Goal: Task Accomplishment & Management: Manage account settings

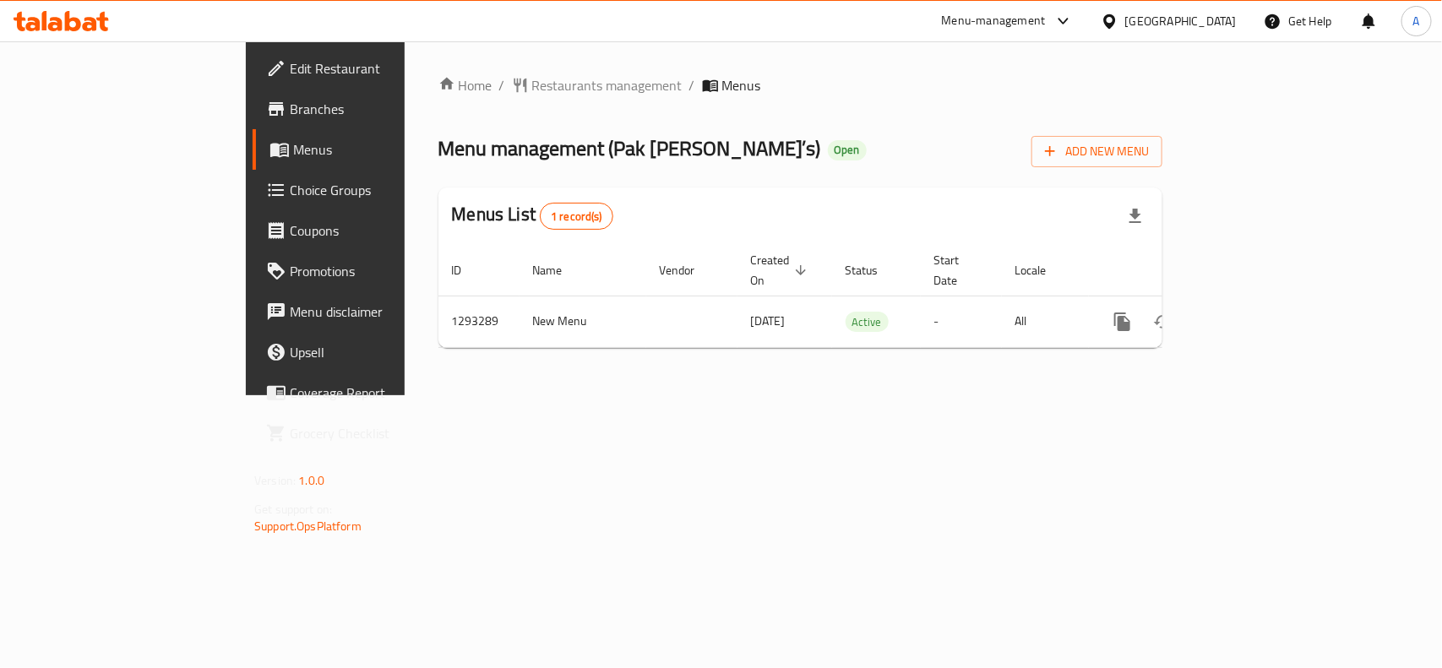
click at [1214, 25] on div "United Arab Emirates" at bounding box center [1181, 21] width 112 height 19
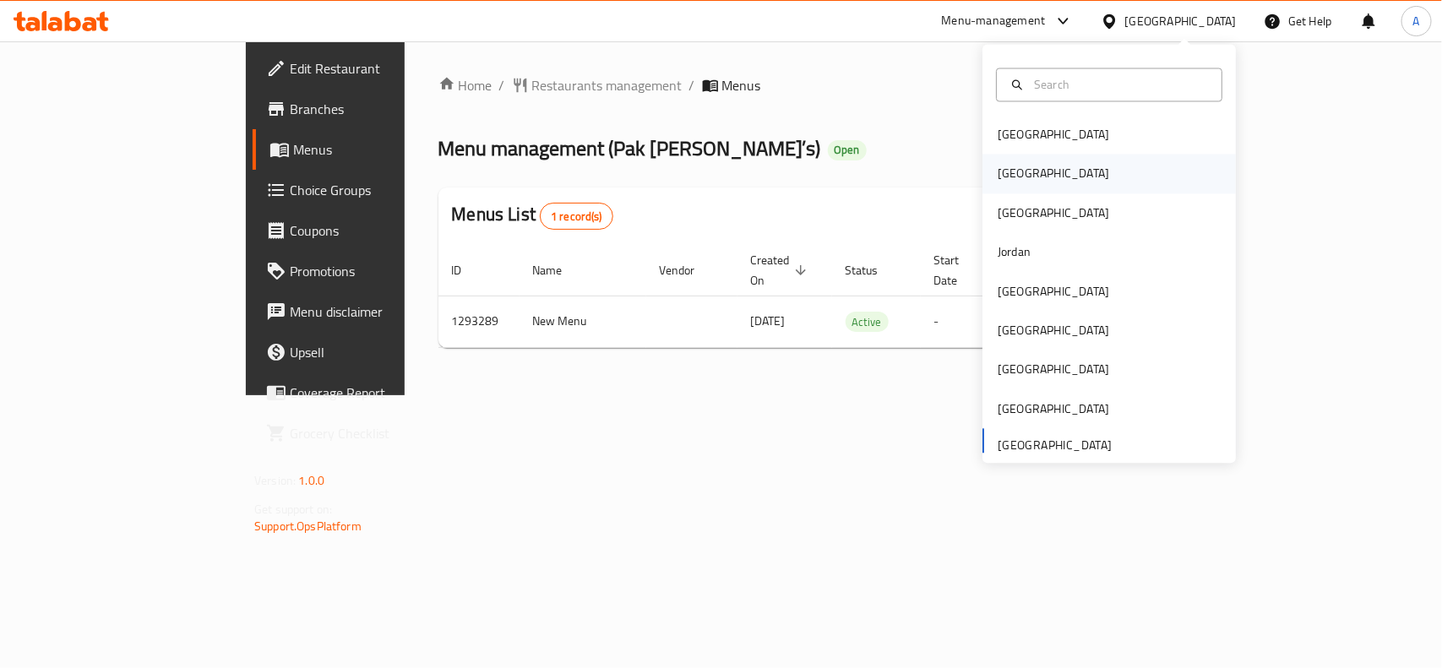
click at [1032, 184] on div "[GEOGRAPHIC_DATA]" at bounding box center [1108, 174] width 253 height 39
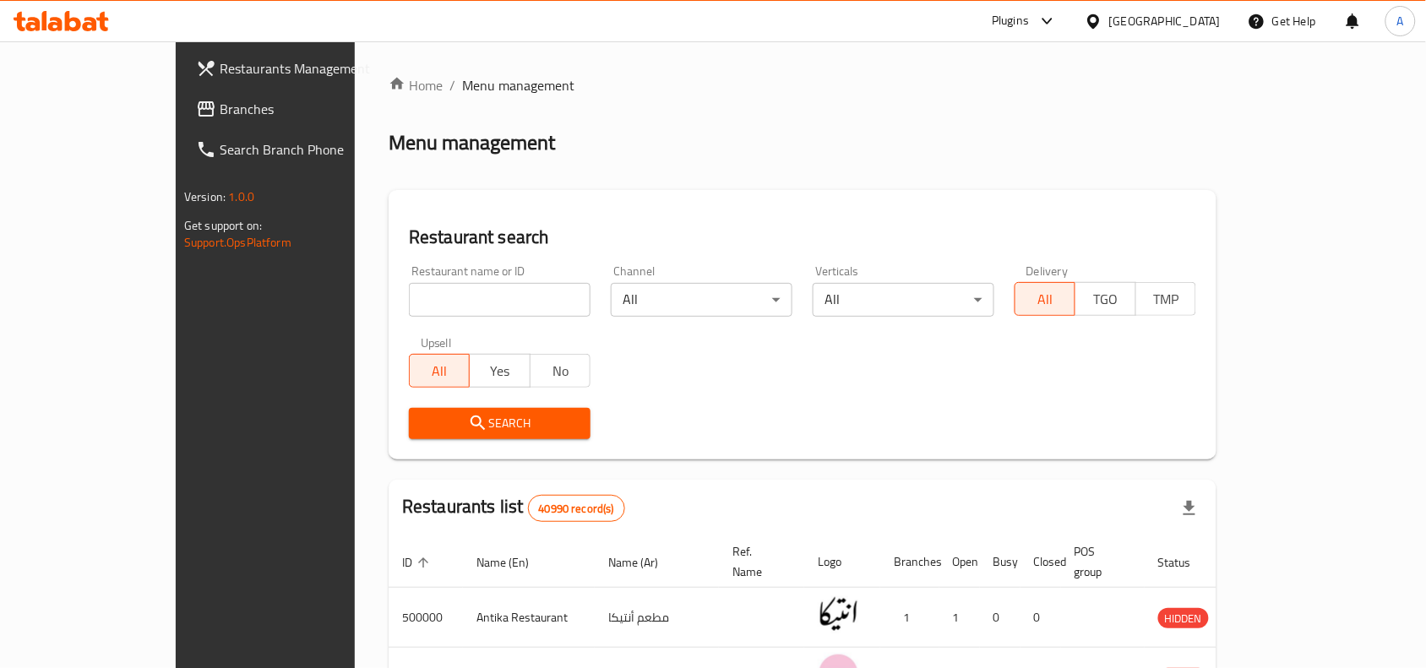
click at [220, 103] on span "Branches" at bounding box center [310, 109] width 181 height 20
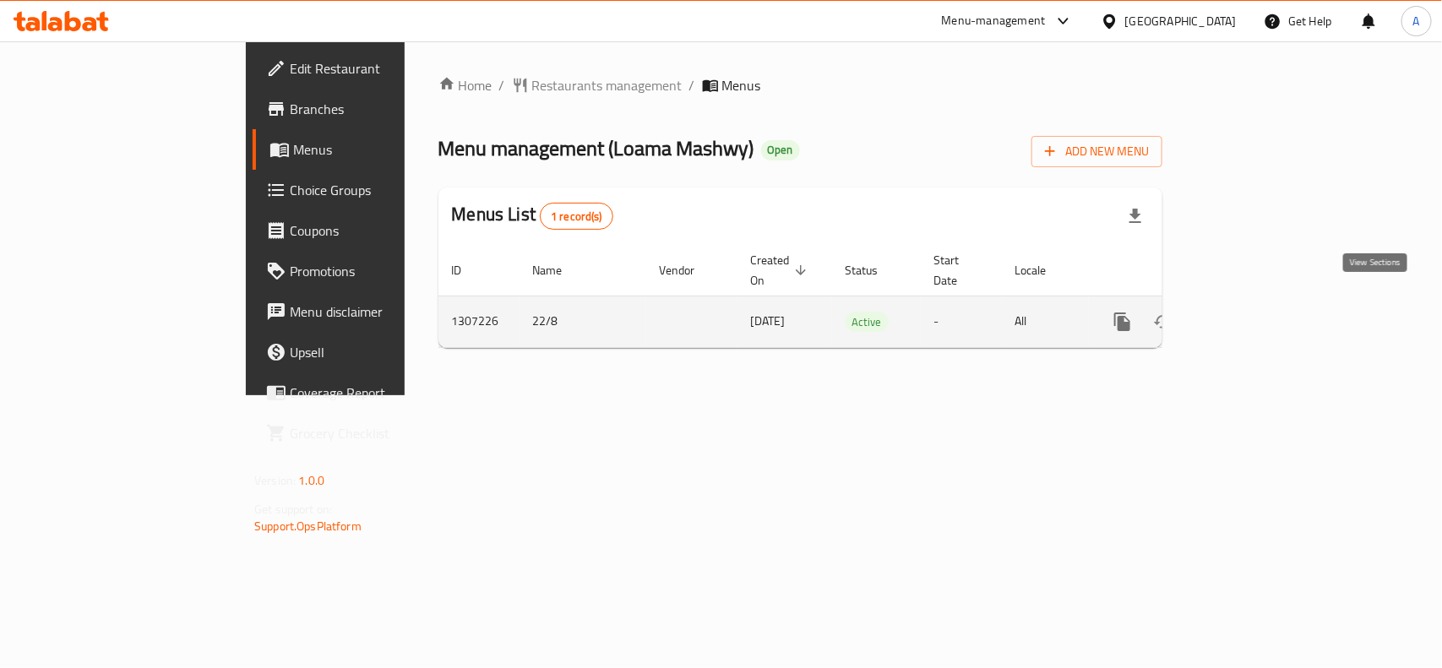
click at [1254, 312] on icon "enhanced table" at bounding box center [1244, 322] width 20 height 20
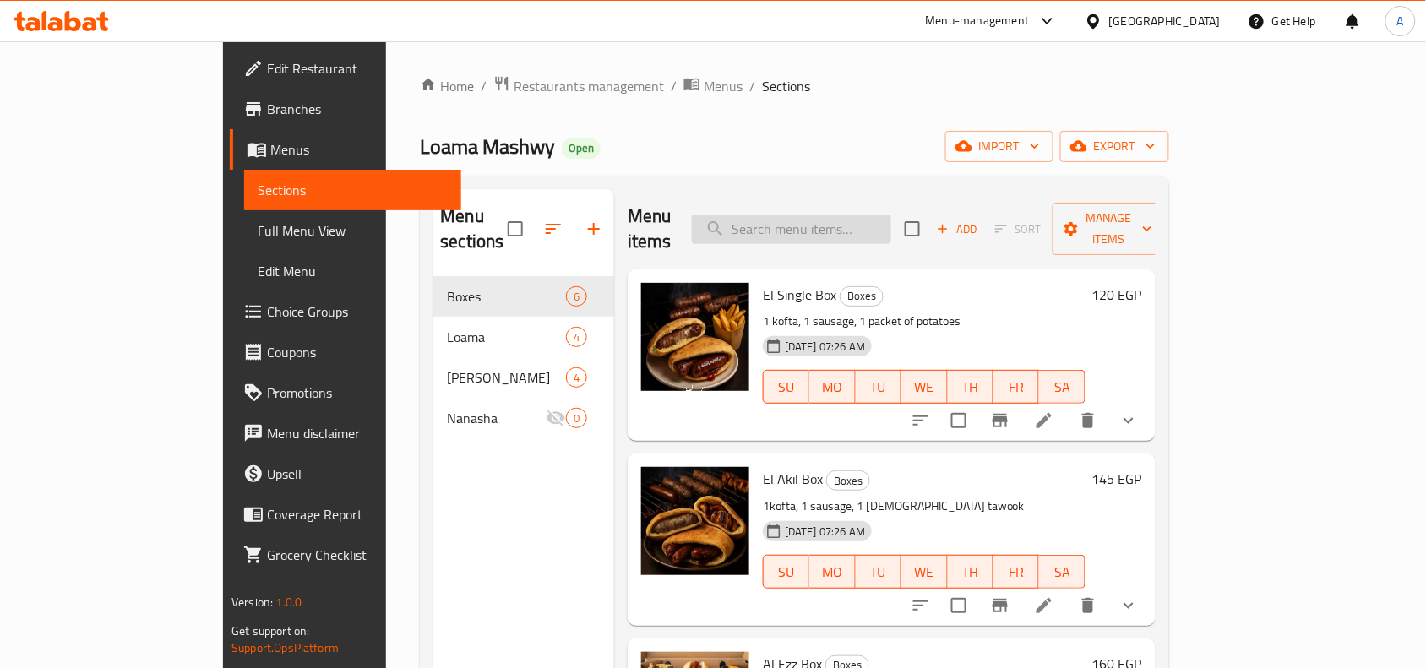
click at [864, 231] on input "search" at bounding box center [791, 230] width 199 height 30
paste input "Sausage"
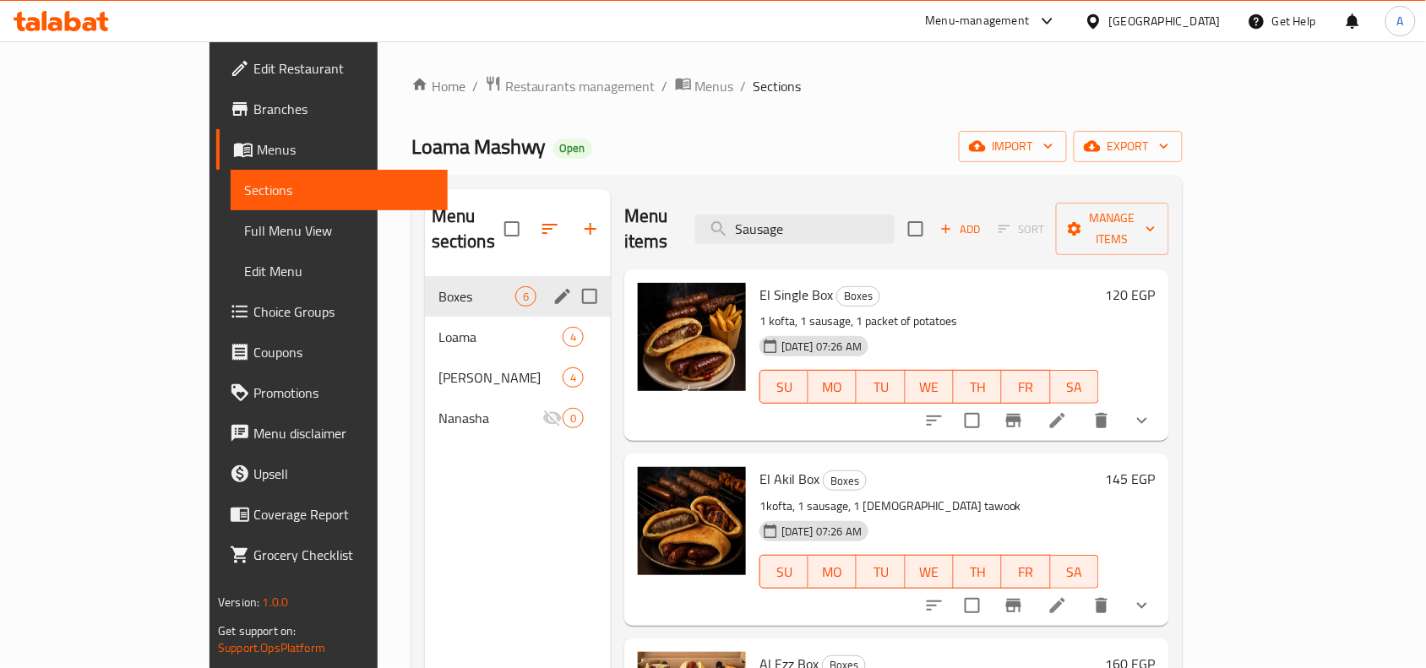
type input "Sausage"
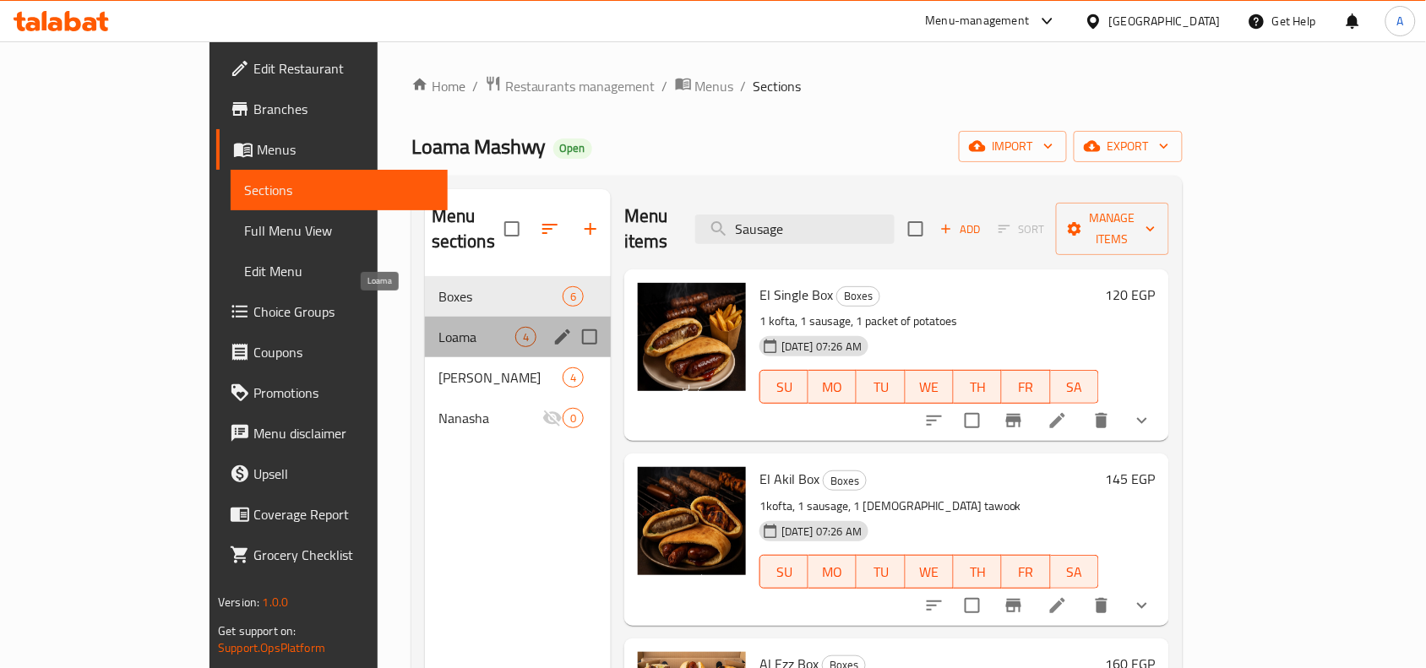
click at [438, 327] on span "Loama" at bounding box center [476, 337] width 77 height 20
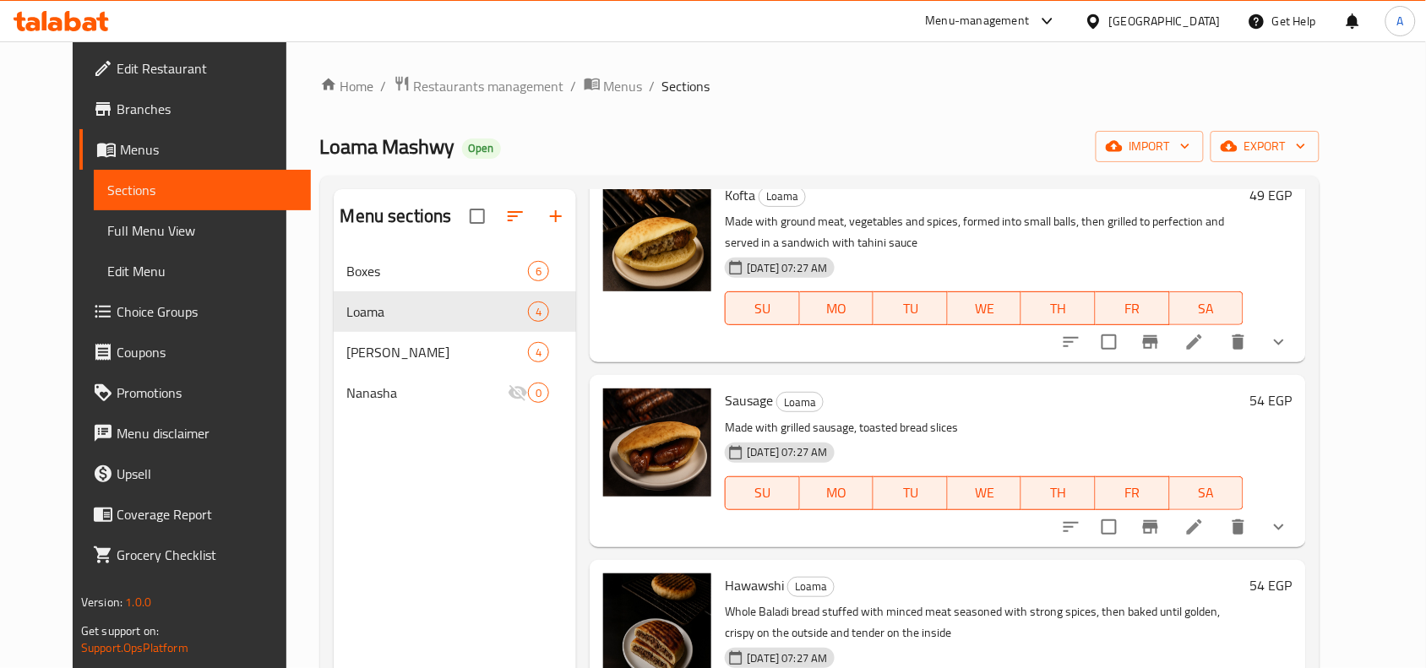
scroll to position [154, 0]
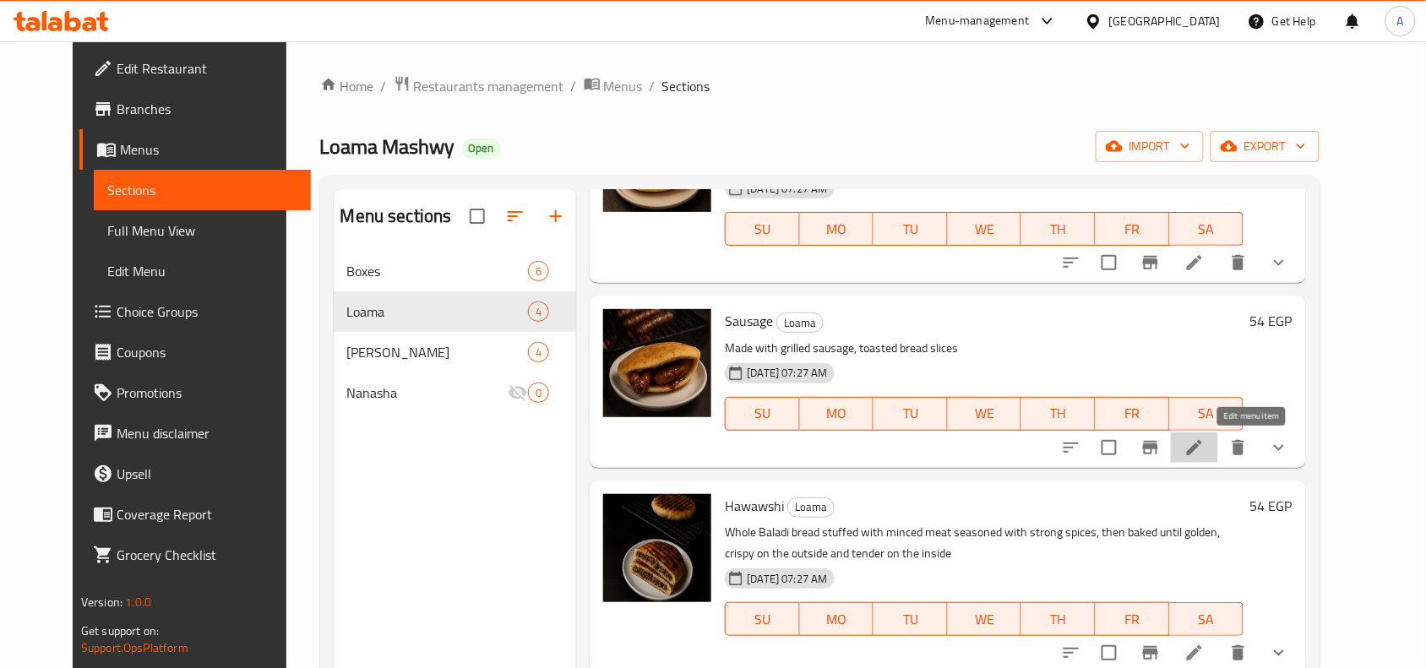
click at [1202, 446] on icon at bounding box center [1194, 447] width 15 height 15
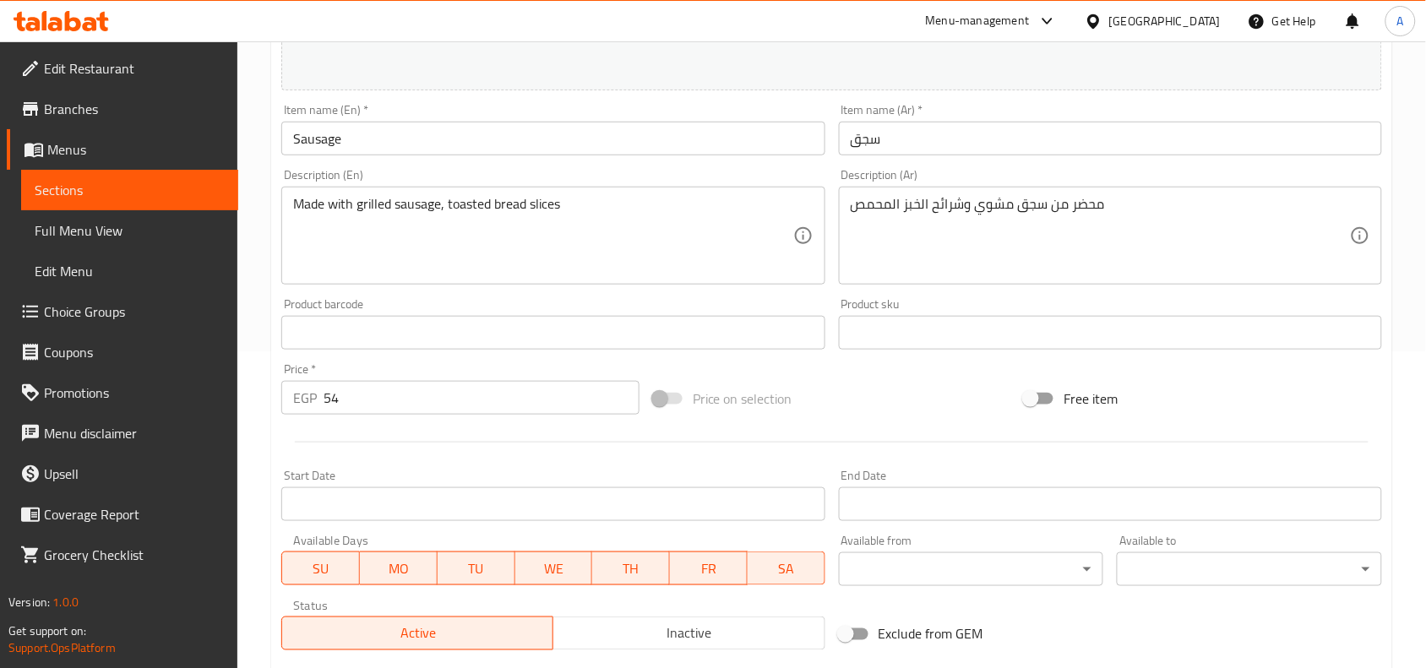
scroll to position [577, 0]
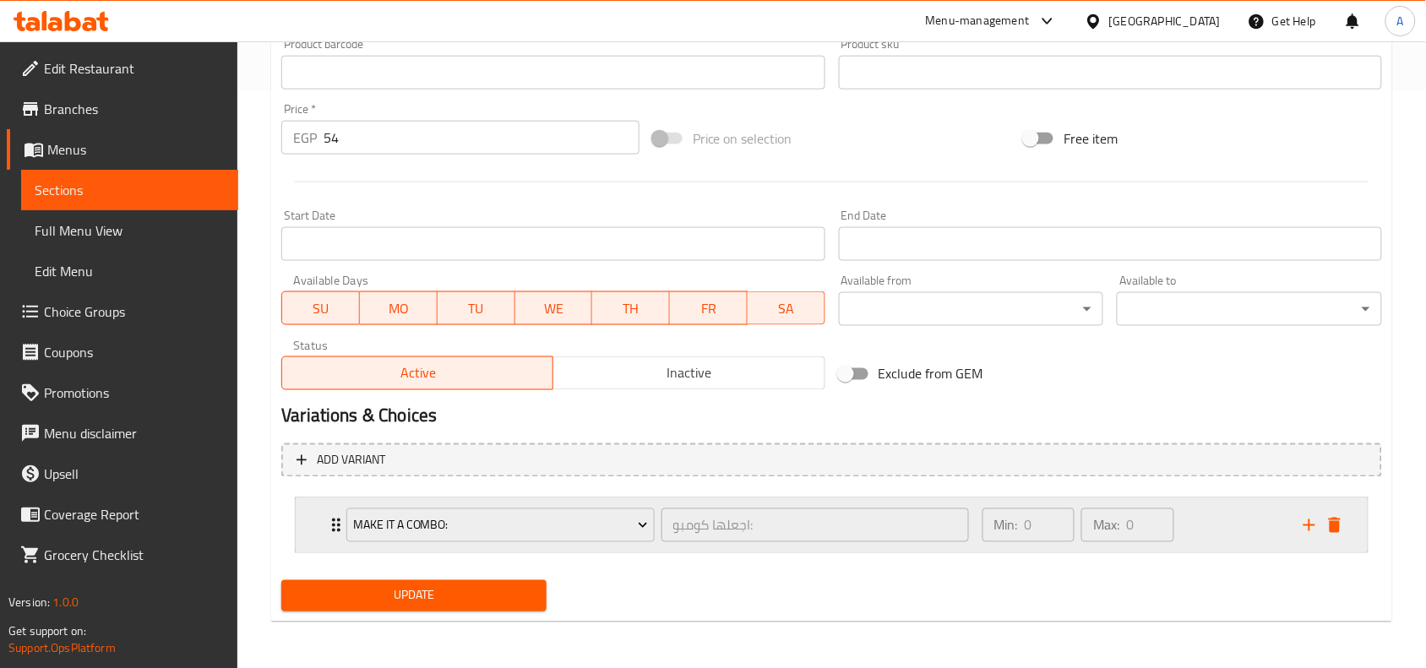
click at [1223, 525] on div "Min: 0 ​ Max: 0 ​" at bounding box center [1132, 525] width 321 height 54
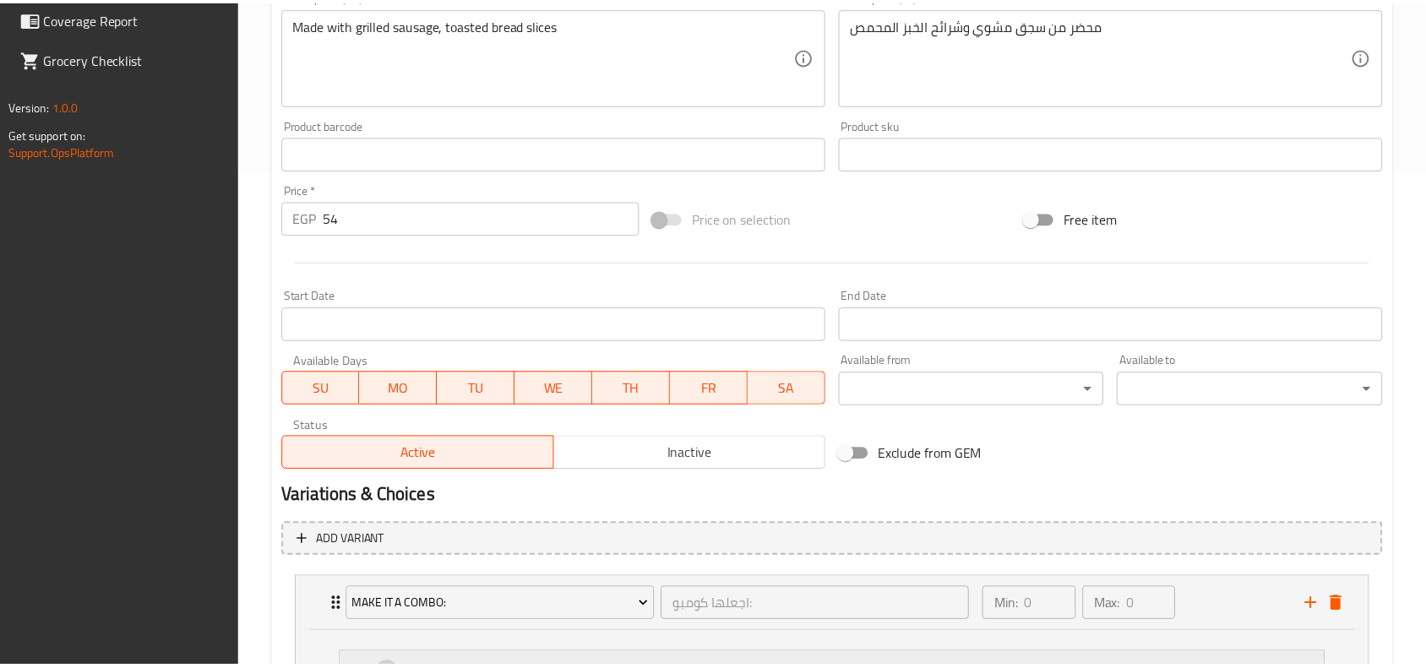
scroll to position [670, 0]
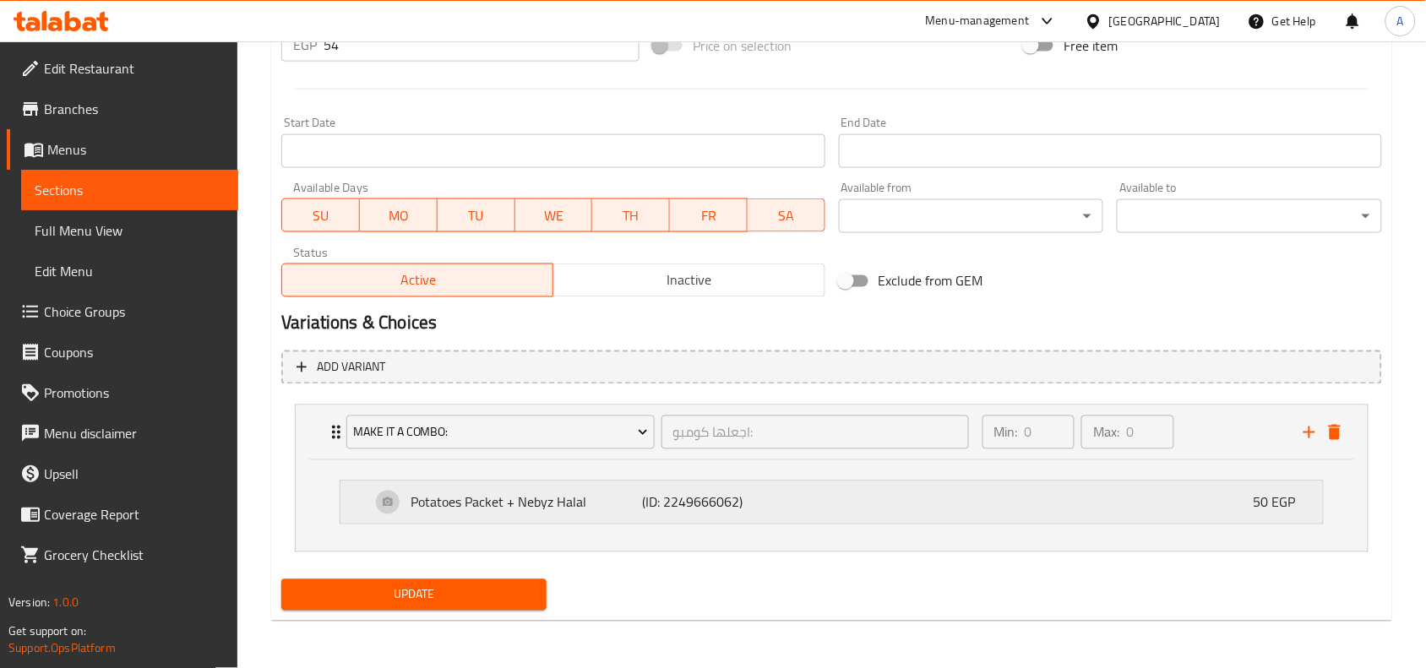
click at [856, 516] on div "Potatoes Packet + Nebyz Halal (ID: 2249666062) 50 EGP" at bounding box center [837, 503] width 932 height 42
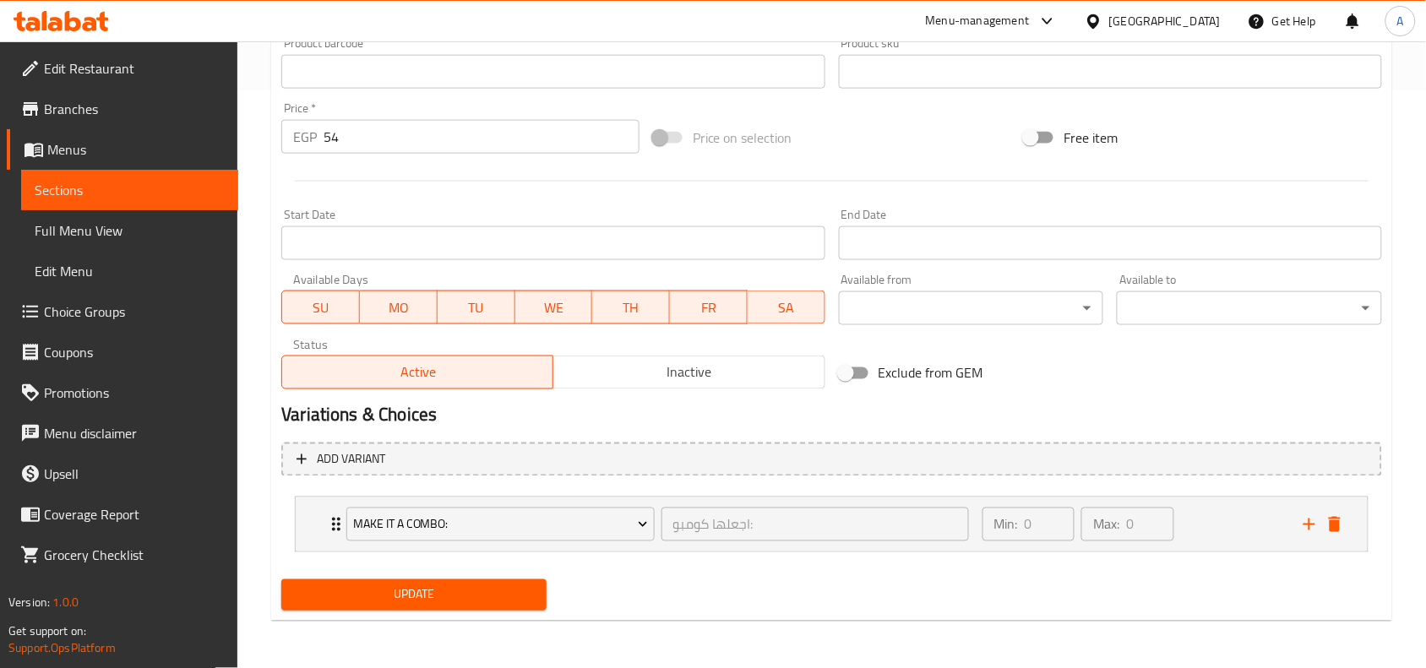
scroll to position [577, 0]
click at [1336, 521] on icon "delete" at bounding box center [1335, 525] width 12 height 15
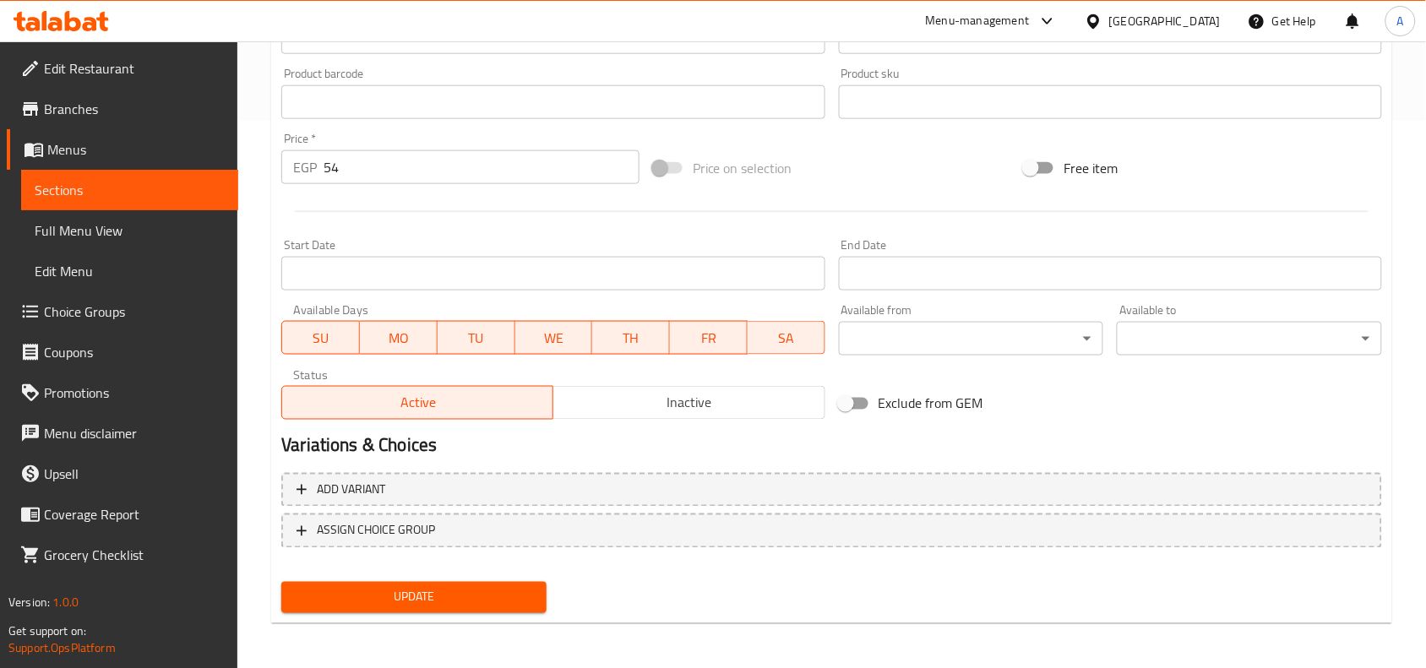
click at [429, 598] on span "Update" at bounding box center [414, 597] width 238 height 21
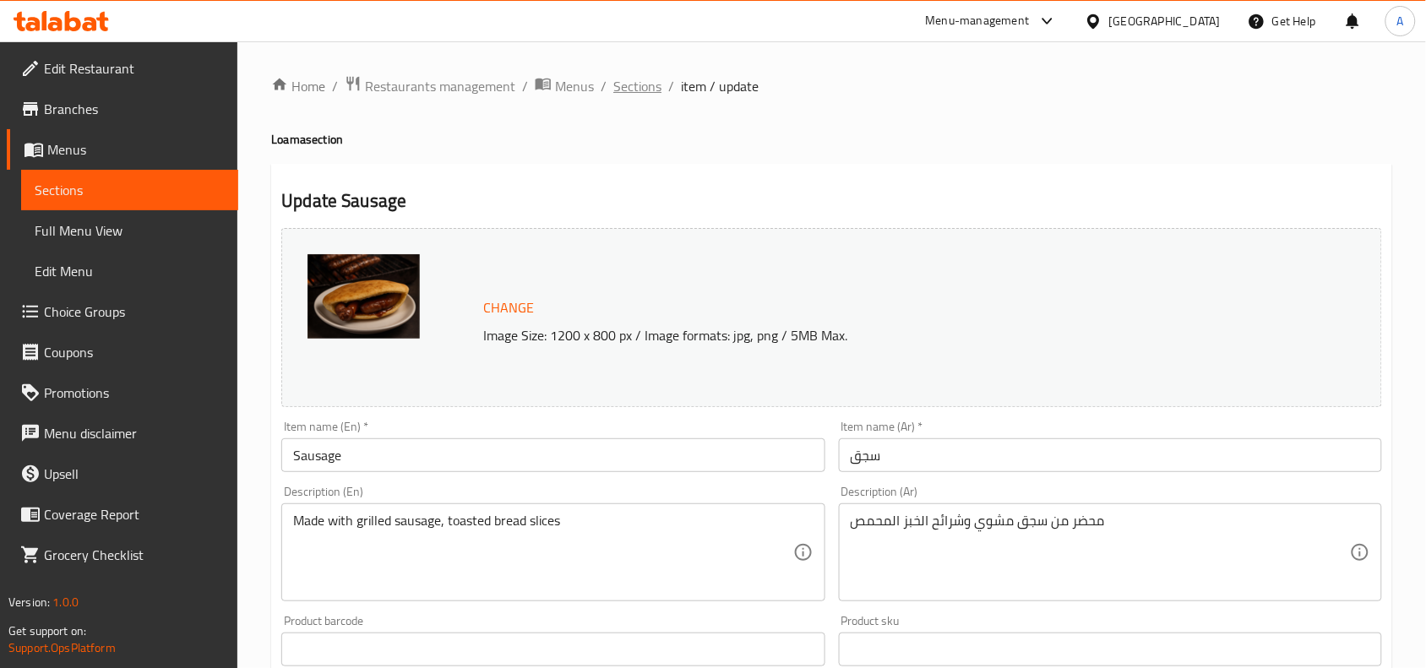
click at [639, 82] on span "Sections" at bounding box center [637, 86] width 48 height 20
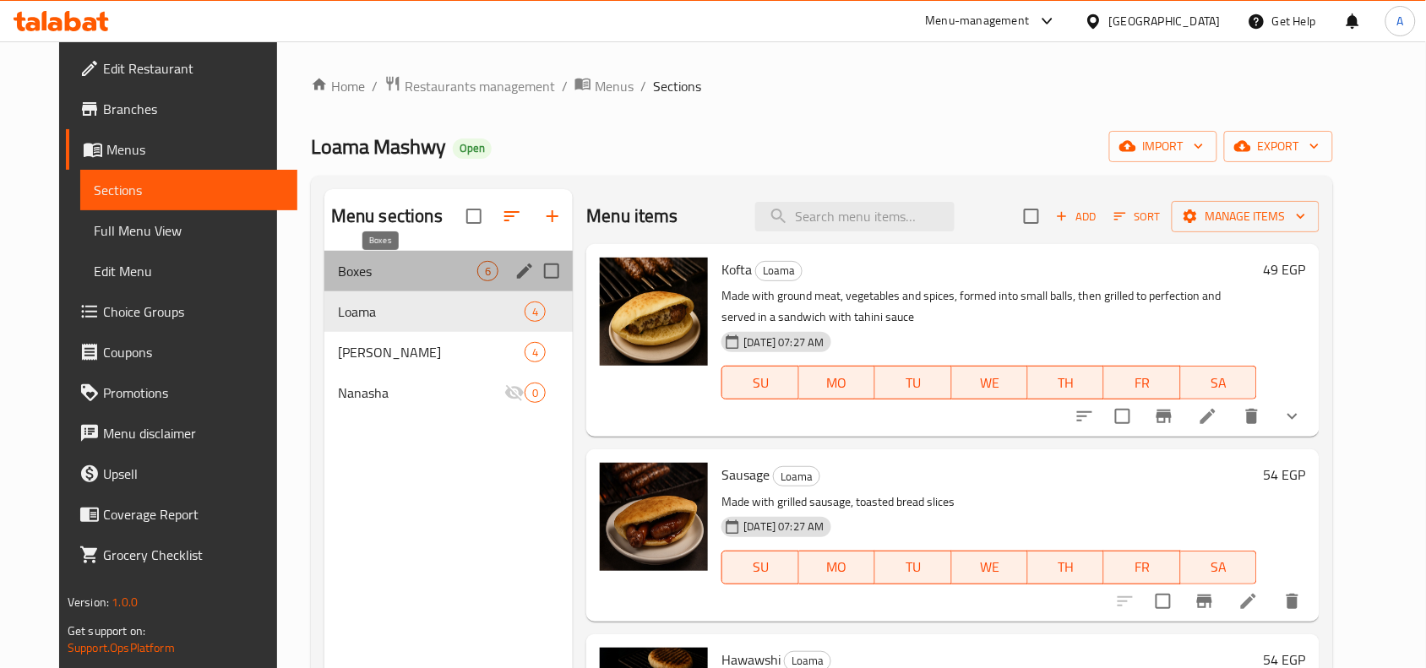
click at [387, 271] on span "Boxes" at bounding box center [407, 271] width 139 height 20
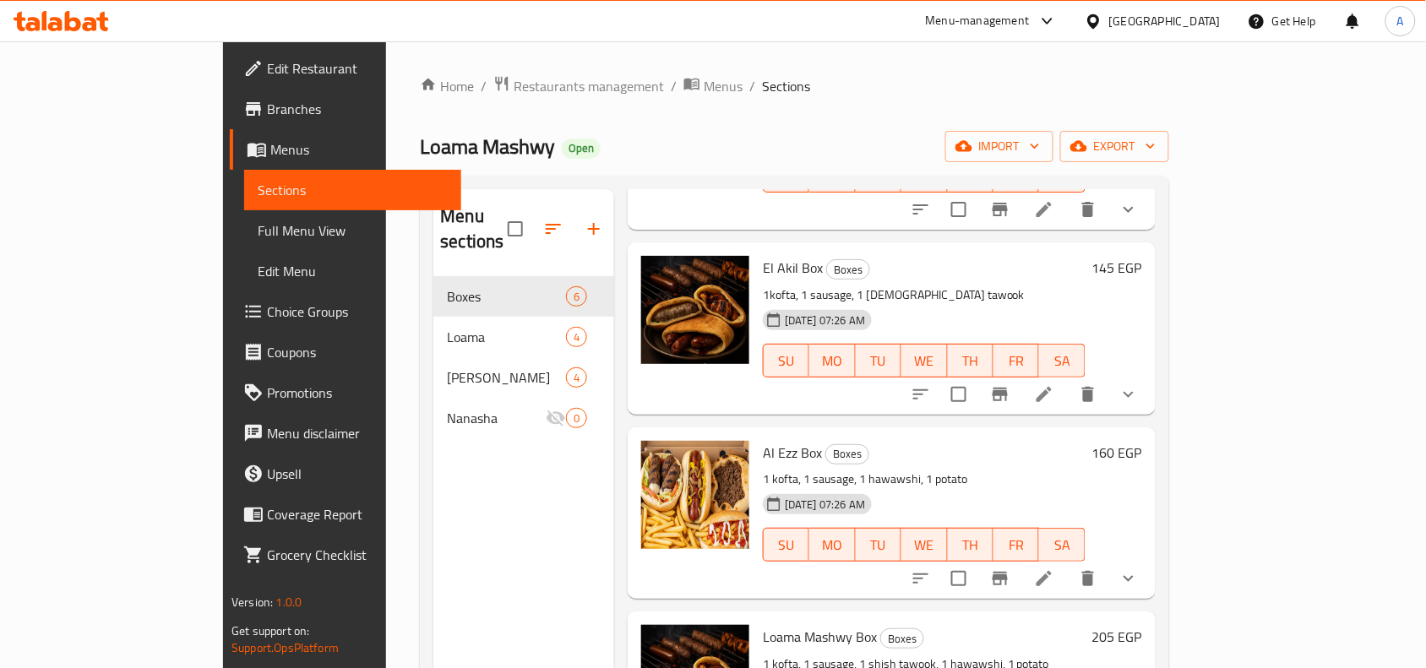
scroll to position [422, 0]
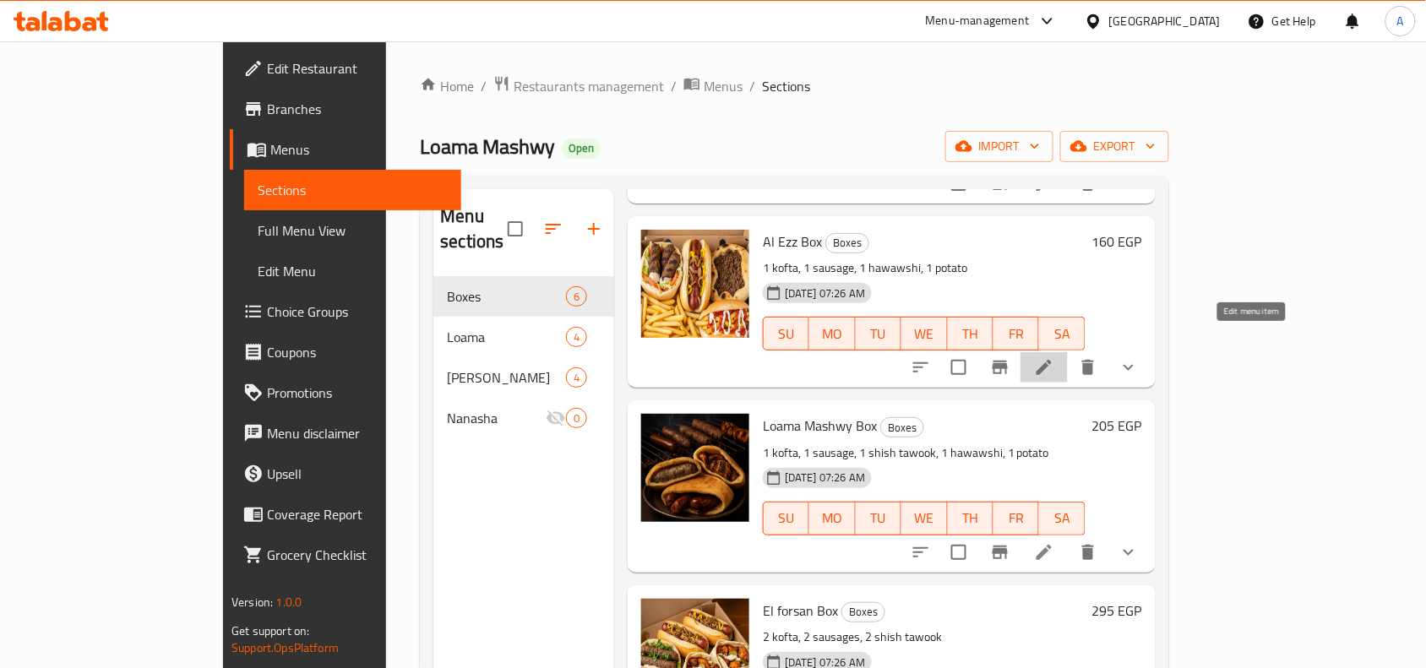
click at [1054, 357] on icon at bounding box center [1044, 367] width 20 height 20
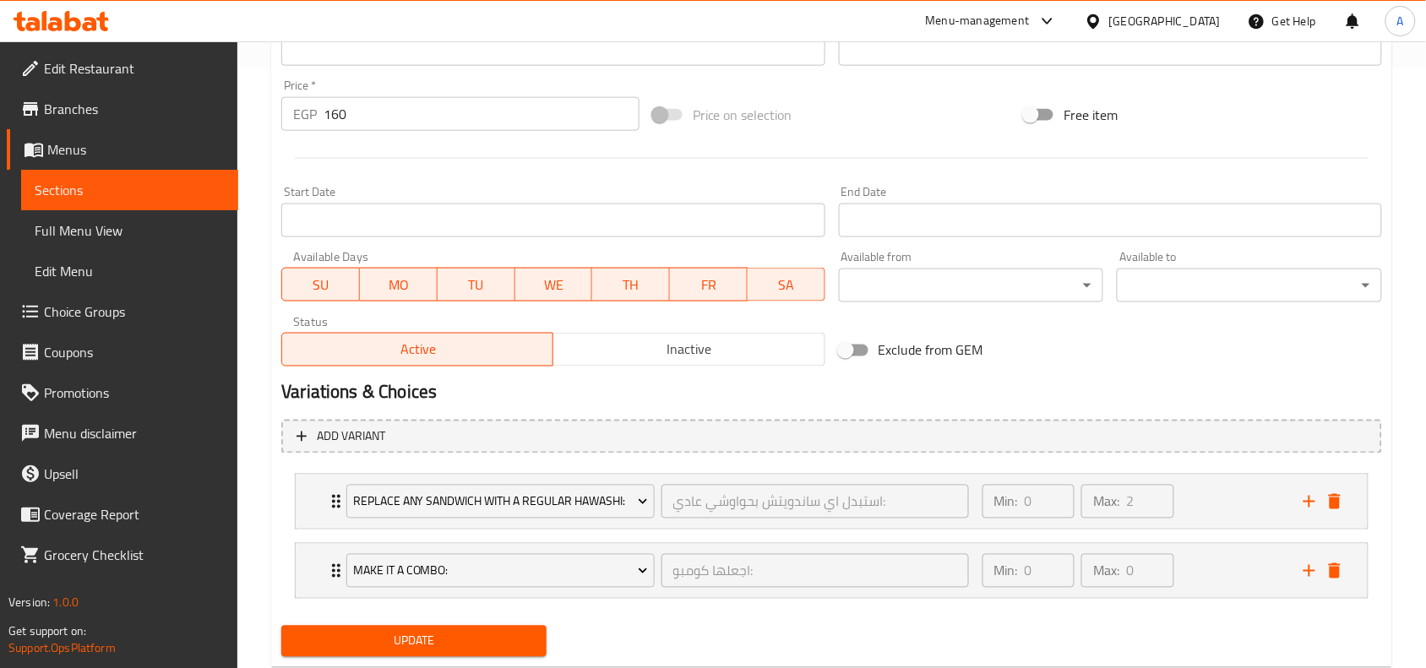
scroll to position [668, 0]
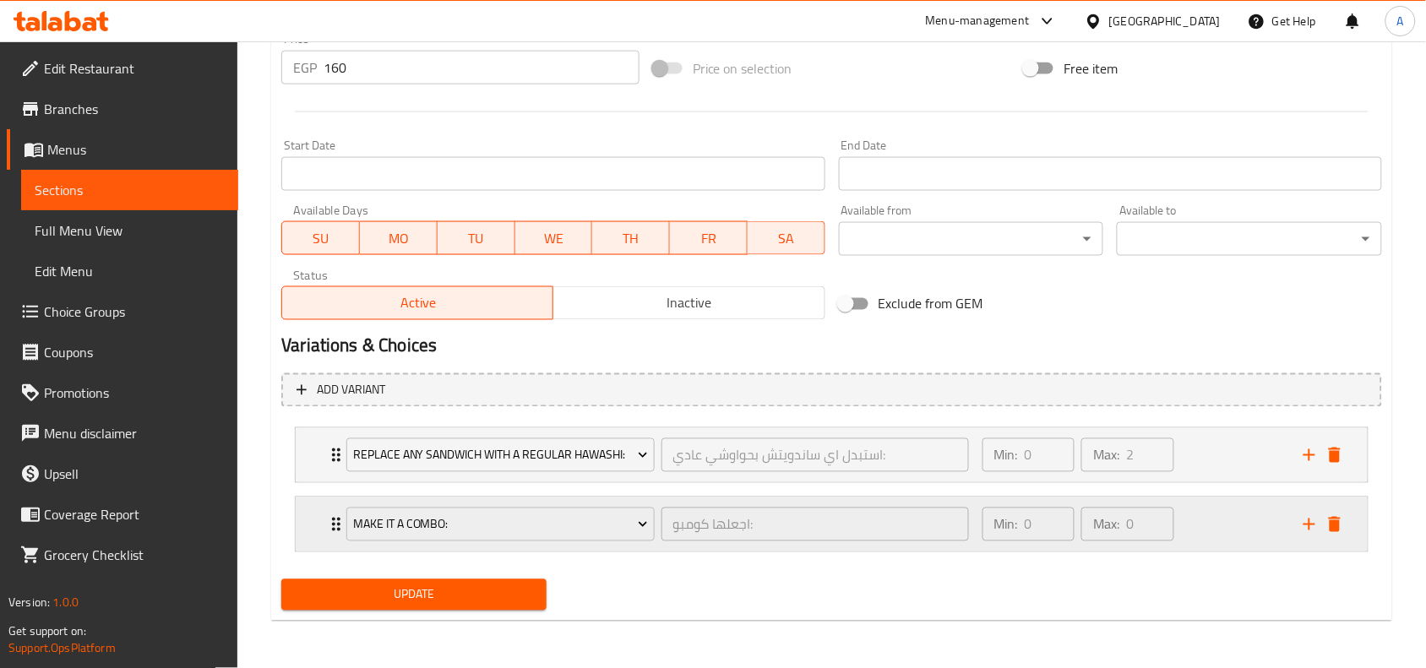
click at [1217, 529] on div "Min: 0 ​ Max: 0 ​" at bounding box center [1132, 525] width 321 height 54
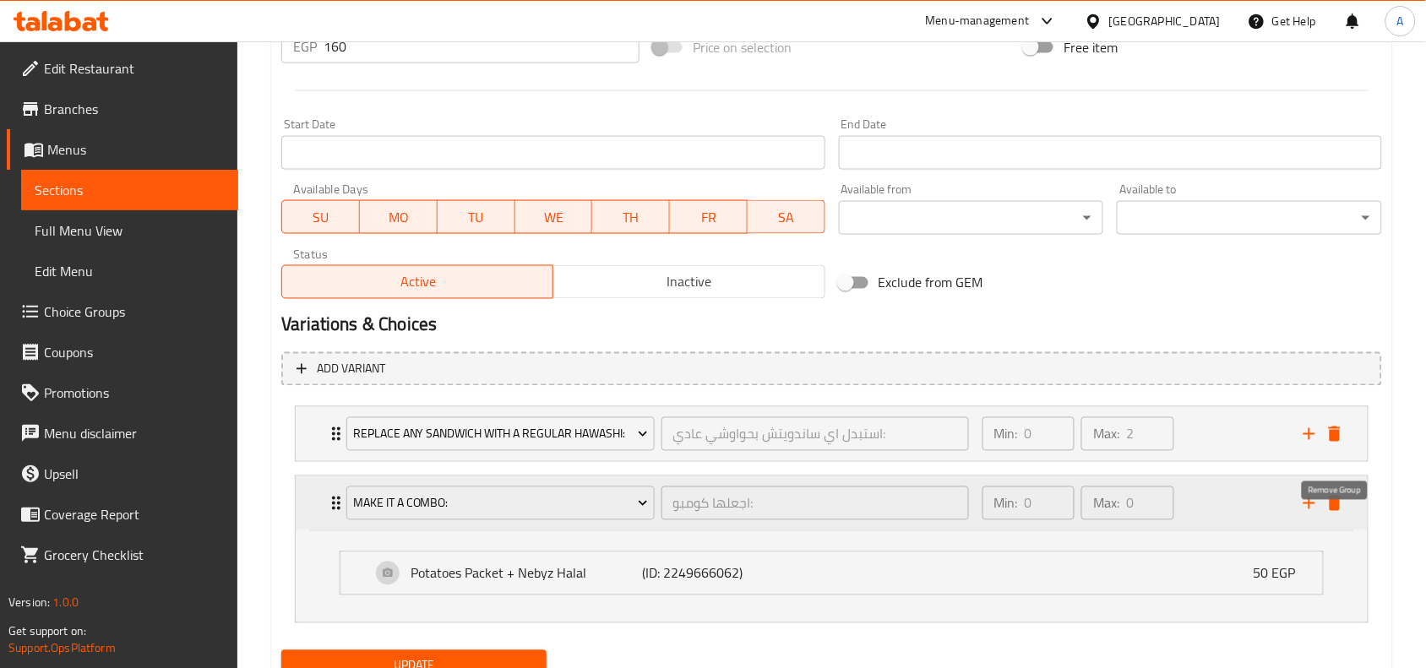
click at [1325, 514] on icon "delete" at bounding box center [1335, 503] width 20 height 20
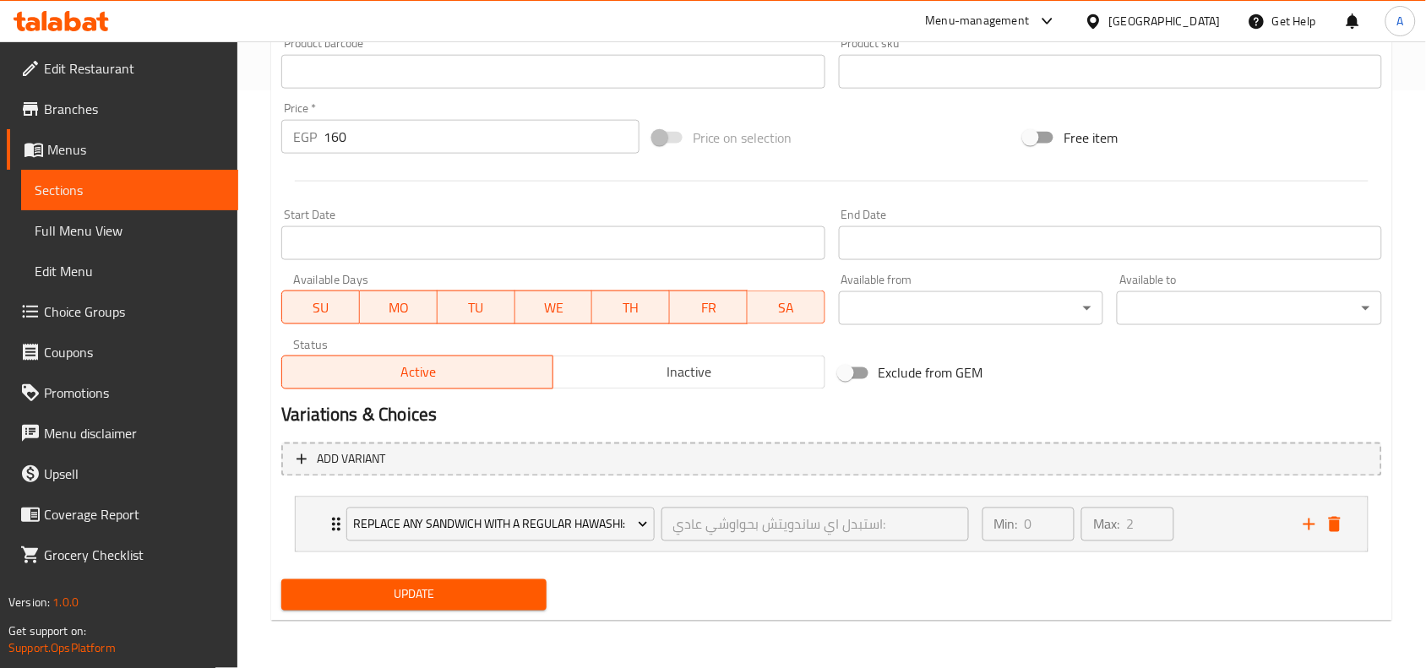
scroll to position [598, 0]
click at [443, 601] on span "Update" at bounding box center [414, 595] width 238 height 21
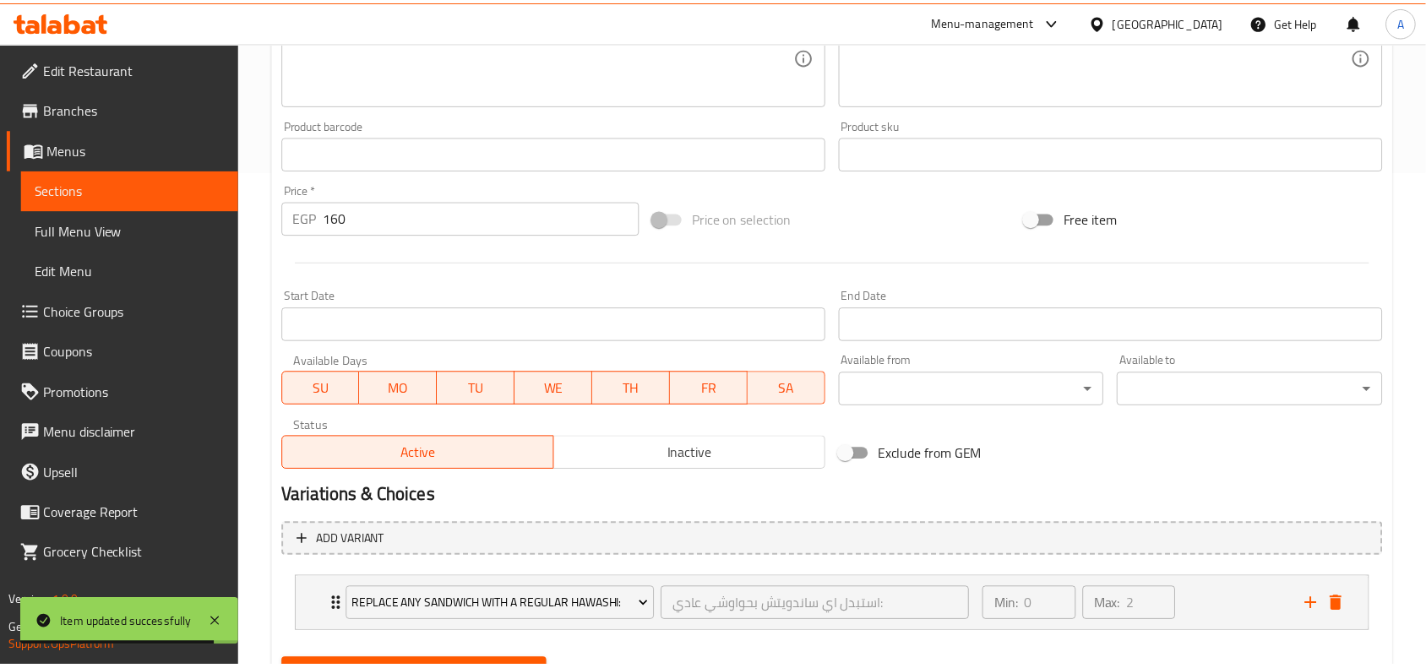
scroll to position [577, 0]
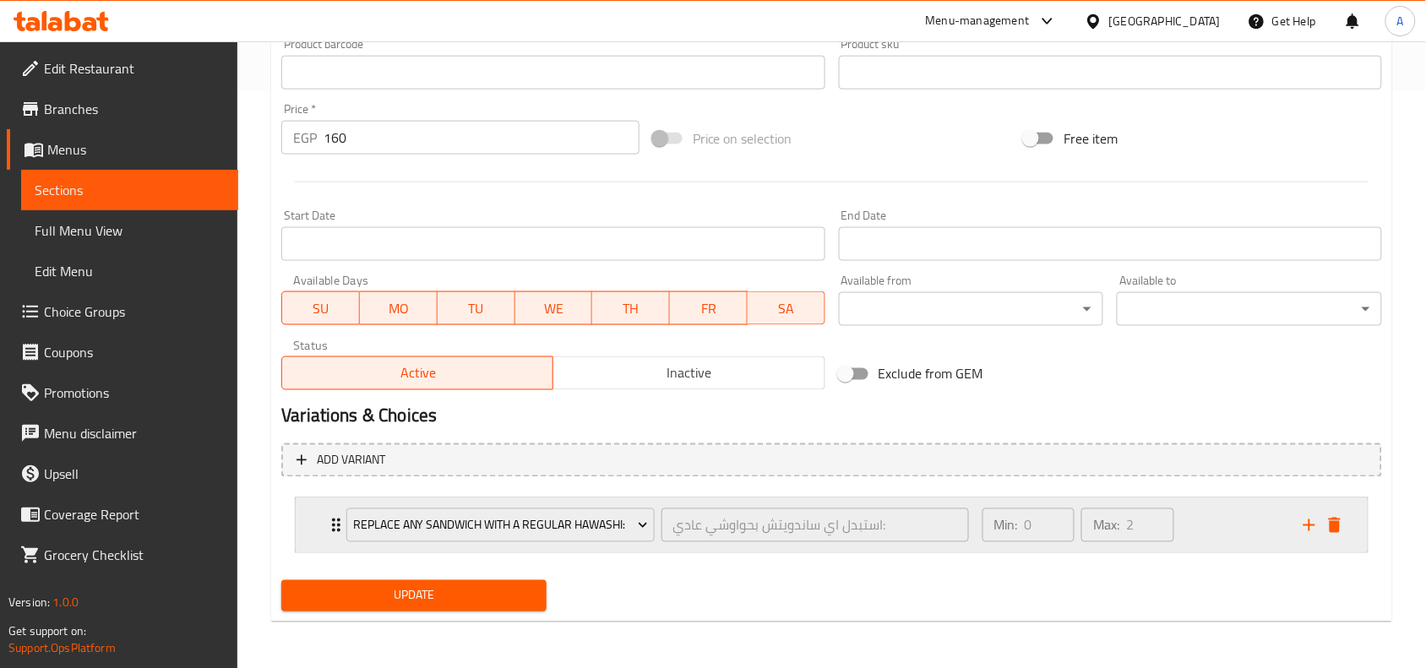
click at [1218, 538] on div "Min: 0 ​ Max: 2 ​" at bounding box center [1132, 525] width 321 height 54
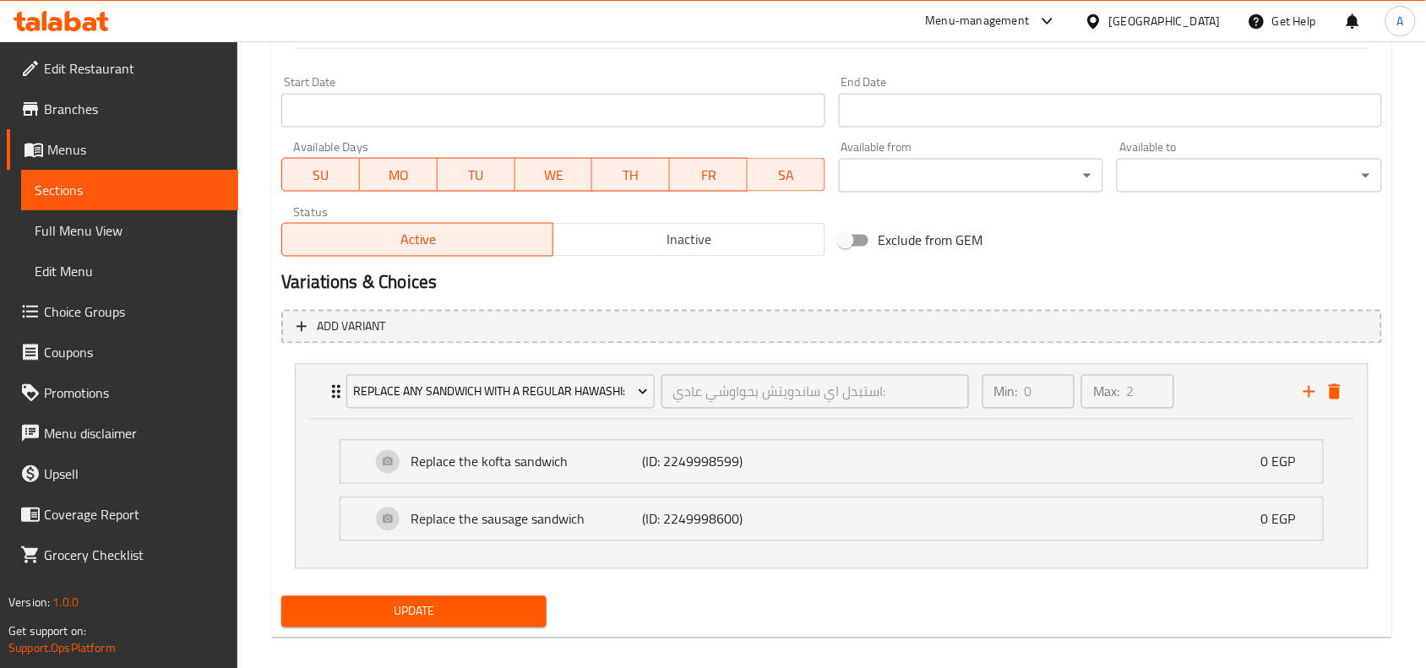
scroll to position [748, 0]
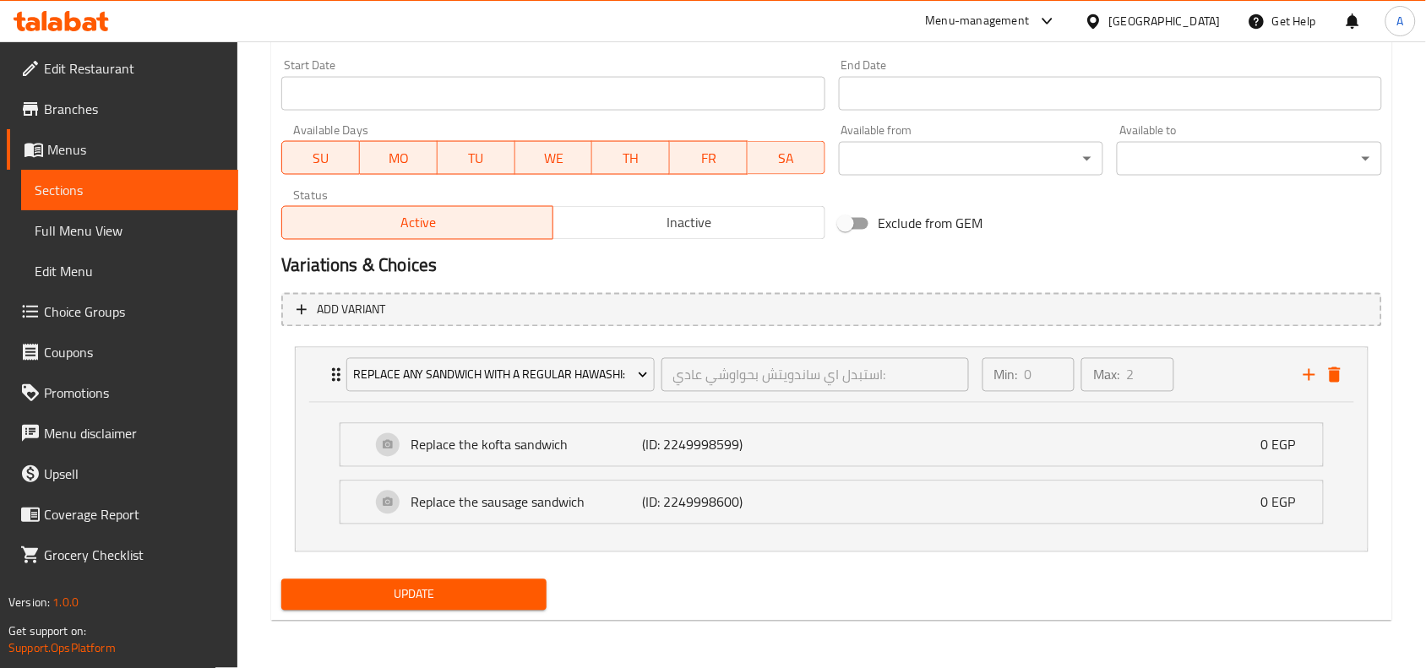
click at [38, 25] on icon at bounding box center [32, 24] width 14 height 14
